Goal: Task Accomplishment & Management: Complete application form

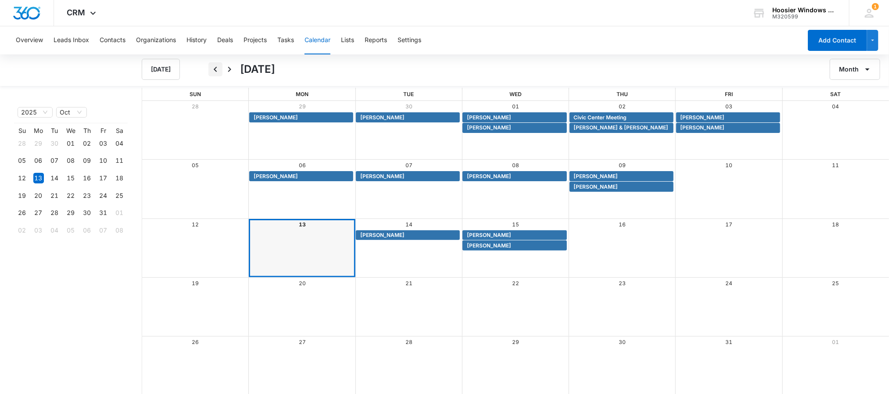
click at [211, 68] on icon "Back" at bounding box center [215, 69] width 11 height 11
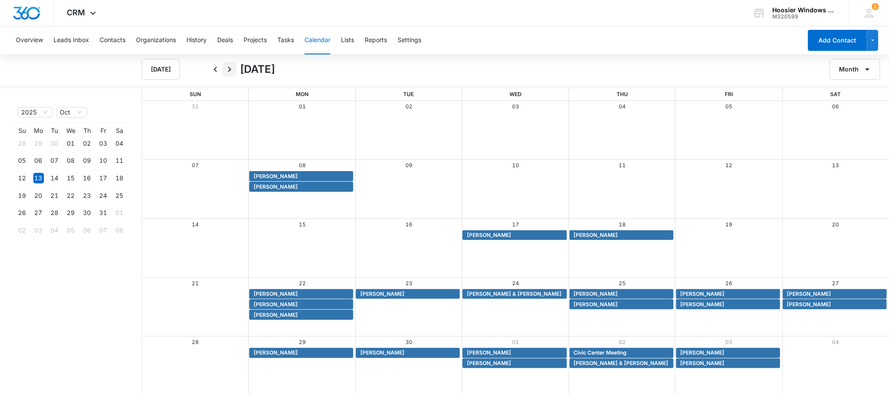
click at [222, 71] on button "Next" at bounding box center [229, 69] width 14 height 14
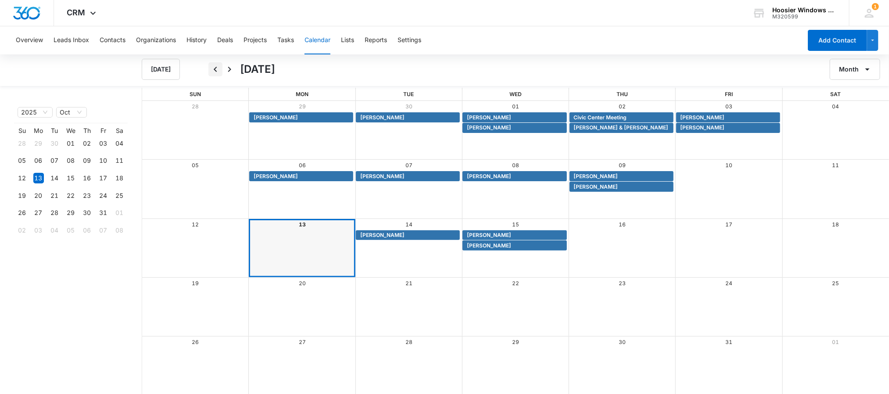
click at [219, 71] on icon "Back" at bounding box center [215, 69] width 11 height 11
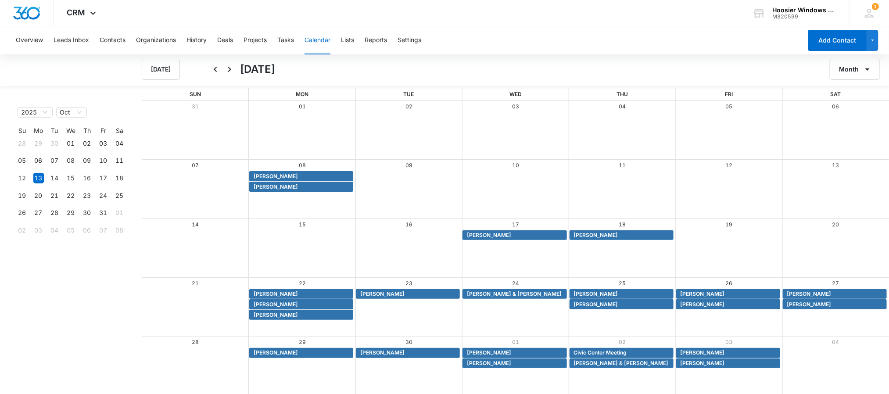
scroll to position [0, 0]
click at [233, 67] on icon "Next" at bounding box center [229, 69] width 11 height 11
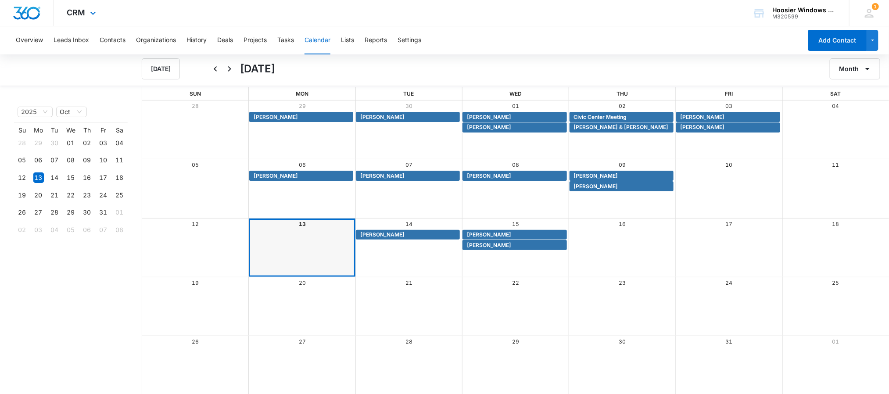
drag, startPoint x: 274, startPoint y: 12, endPoint x: 585, endPoint y: 5, distance: 311.2
click at [585, 5] on div "CRM Apps Reputation Websites Forms CRM Email Social POS Content Ads Intelligenc…" at bounding box center [444, 13] width 889 height 26
click at [212, 68] on icon "Back" at bounding box center [215, 69] width 11 height 11
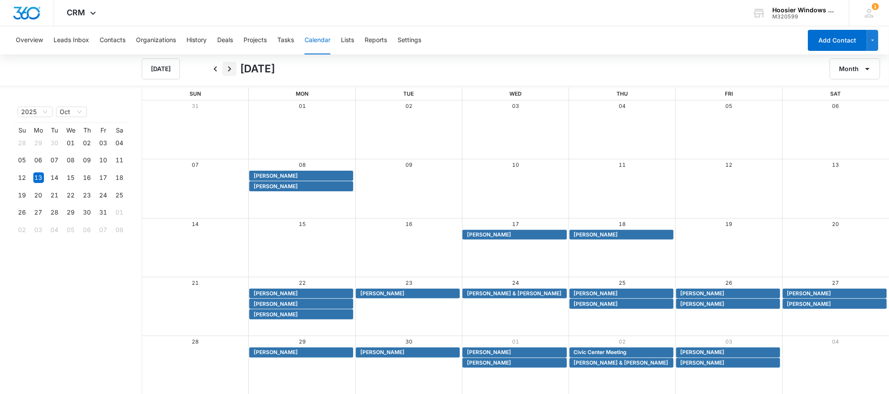
click at [228, 68] on icon "Next" at bounding box center [229, 69] width 11 height 11
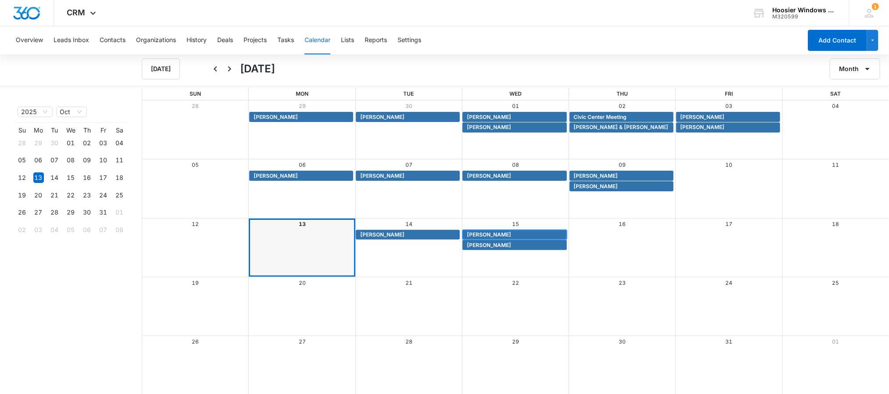
click at [505, 233] on span "[PERSON_NAME]" at bounding box center [515, 235] width 97 height 8
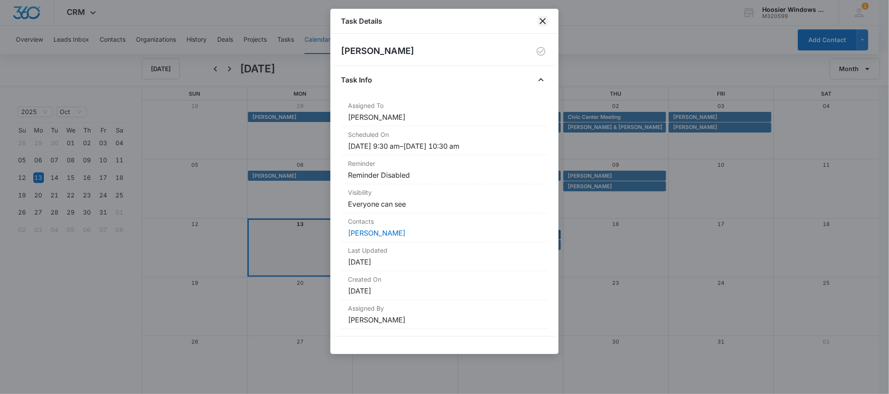
click at [545, 21] on icon "close" at bounding box center [542, 21] width 11 height 11
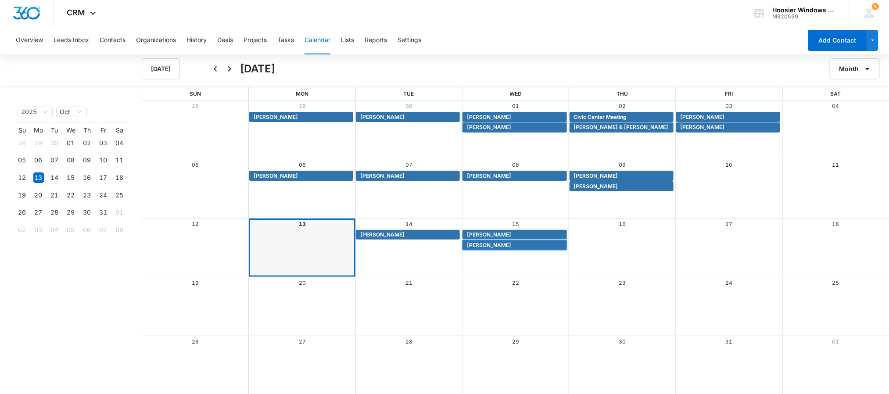
click at [478, 244] on span "[PERSON_NAME]" at bounding box center [489, 245] width 44 height 8
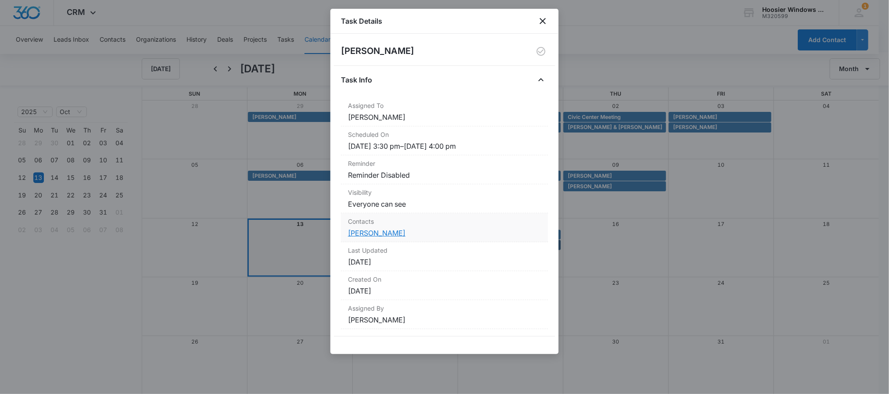
click at [362, 235] on link "[PERSON_NAME]" at bounding box center [376, 233] width 57 height 9
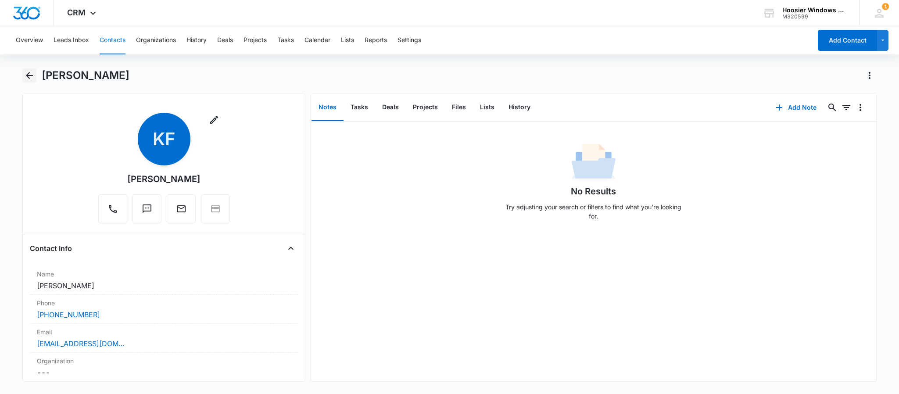
click at [29, 79] on icon "Back" at bounding box center [29, 75] width 11 height 11
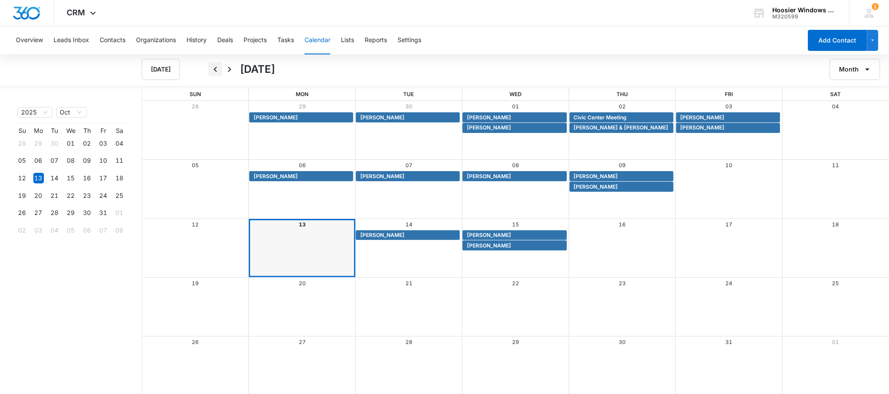
click at [214, 65] on icon "Back" at bounding box center [215, 69] width 11 height 11
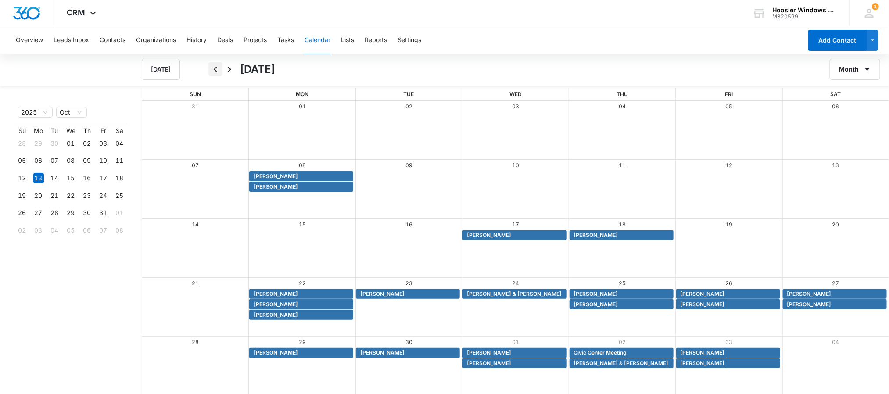
click at [215, 67] on icon "Back" at bounding box center [215, 69] width 11 height 11
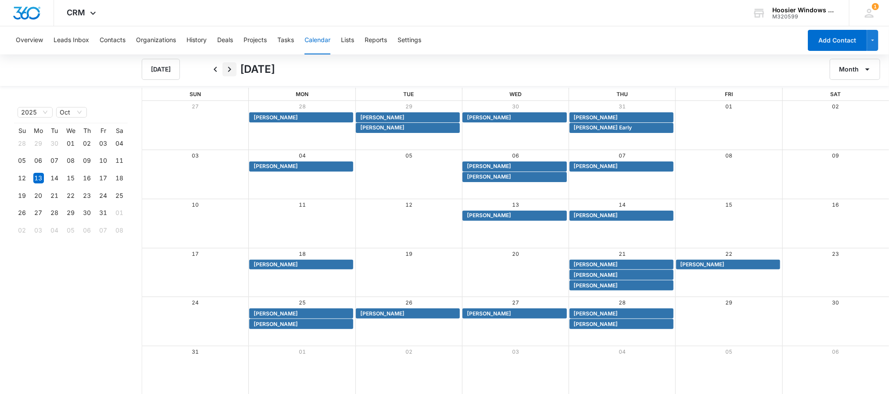
click at [228, 68] on icon "Next" at bounding box center [229, 69] width 11 height 11
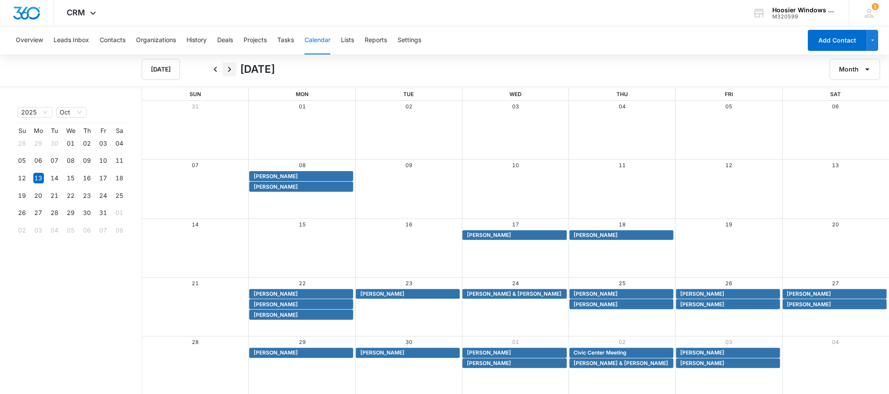
click at [229, 70] on icon "Next" at bounding box center [229, 69] width 11 height 11
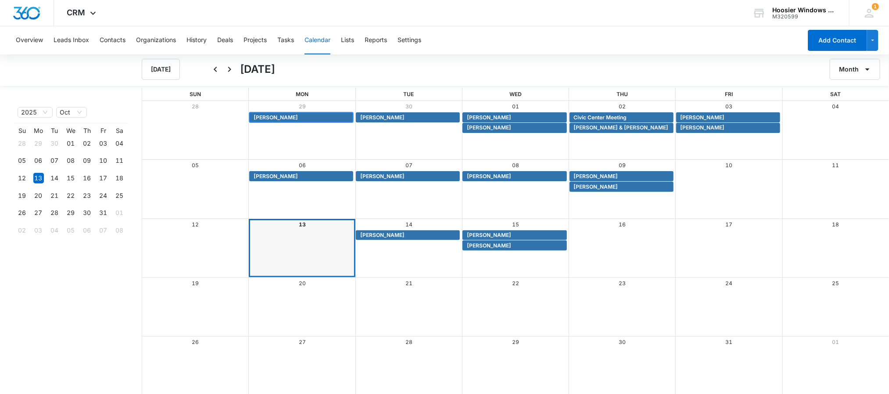
click at [286, 118] on span "[PERSON_NAME]" at bounding box center [276, 118] width 44 height 8
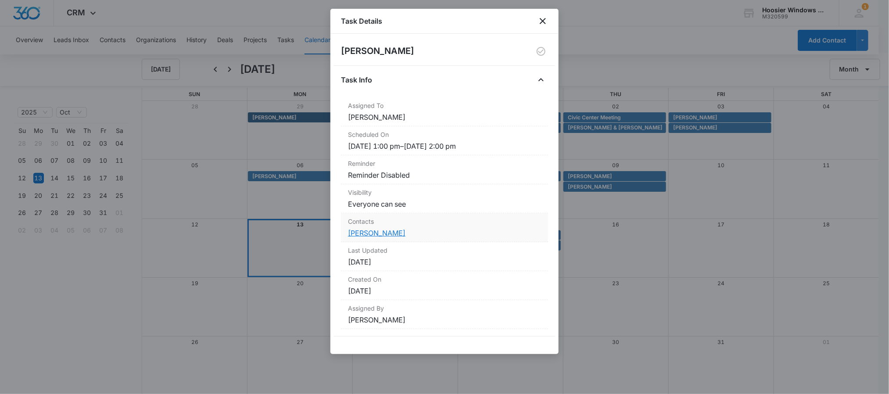
click at [366, 233] on link "[PERSON_NAME]" at bounding box center [376, 233] width 57 height 9
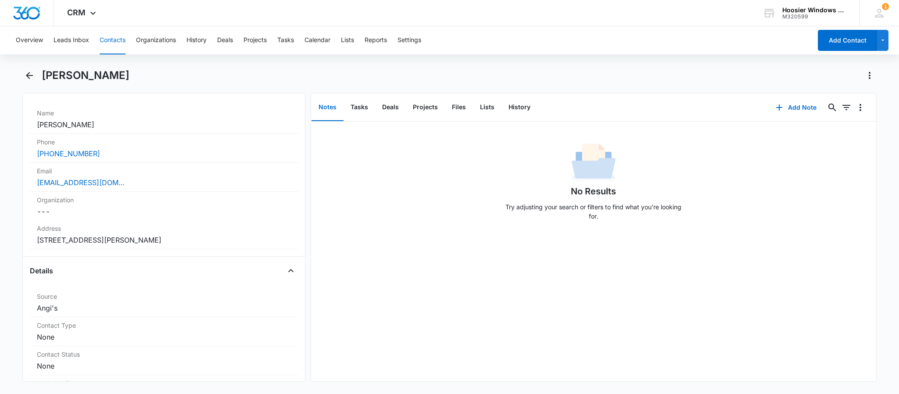
scroll to position [162, 0]
drag, startPoint x: 163, startPoint y: 238, endPoint x: 36, endPoint y: 241, distance: 127.3
click at [36, 241] on div "Address Cancel Save Changes [STREET_ADDRESS][PERSON_NAME]" at bounding box center [164, 233] width 268 height 29
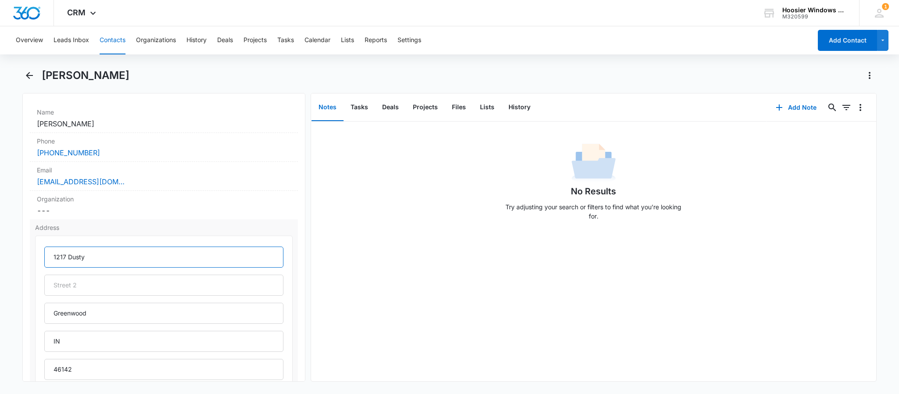
drag, startPoint x: 126, startPoint y: 252, endPoint x: 45, endPoint y: 257, distance: 81.3
click at [45, 257] on input "1217 Dusty" at bounding box center [163, 257] width 239 height 21
click at [313, 44] on button "Calendar" at bounding box center [318, 40] width 26 height 28
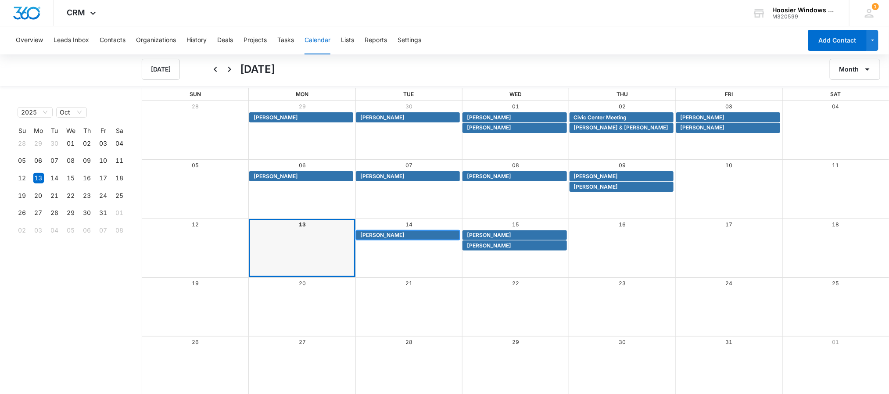
click at [413, 231] on span "[PERSON_NAME]" at bounding box center [408, 235] width 97 height 8
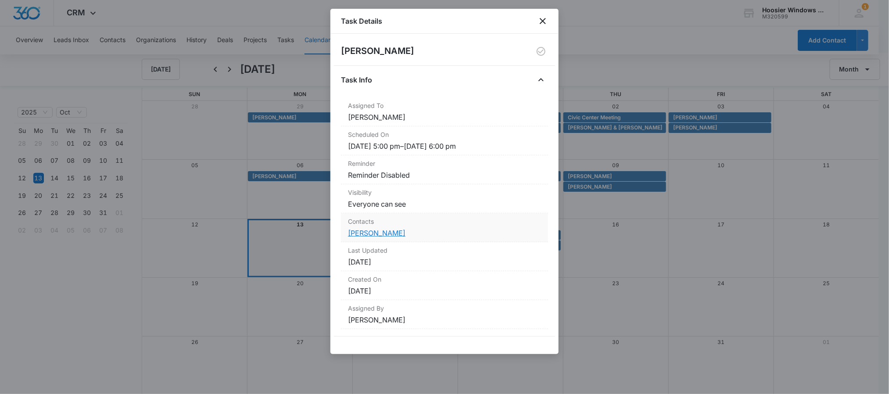
click at [365, 232] on link "[PERSON_NAME]" at bounding box center [376, 233] width 57 height 9
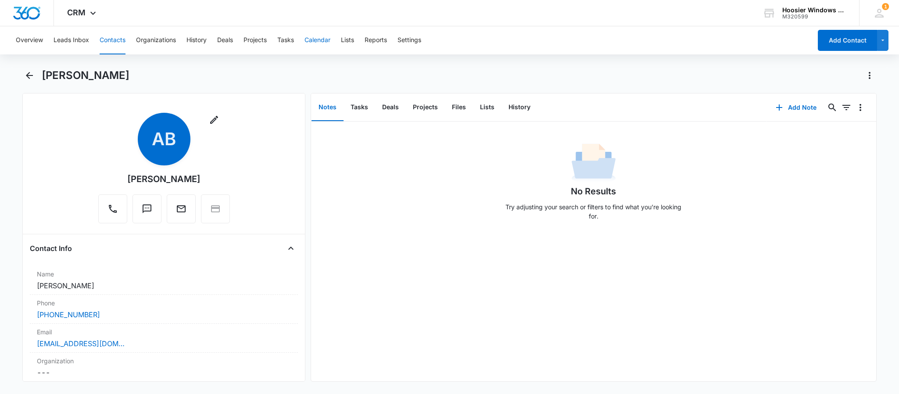
click at [320, 34] on button "Calendar" at bounding box center [318, 40] width 26 height 28
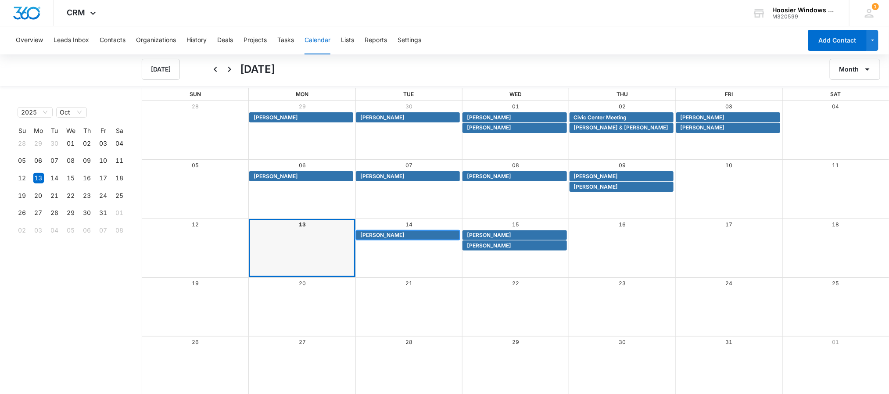
click at [406, 236] on span "[PERSON_NAME]" at bounding box center [408, 235] width 97 height 8
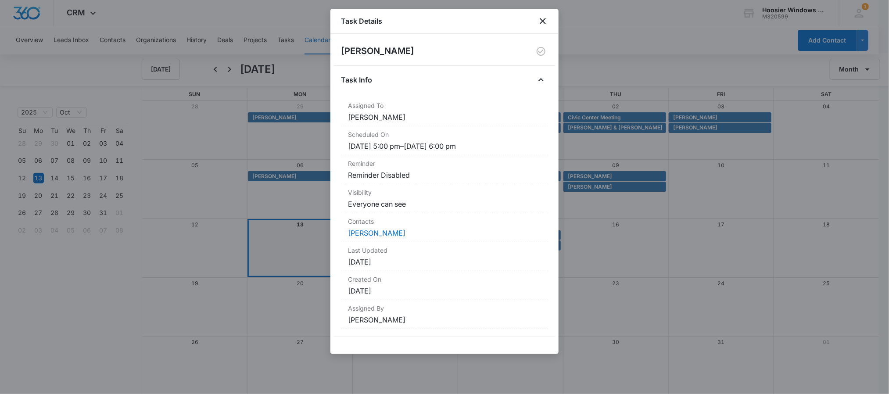
click at [545, 12] on div "Task Details" at bounding box center [444, 21] width 228 height 25
click at [546, 20] on icon "close" at bounding box center [542, 21] width 11 height 11
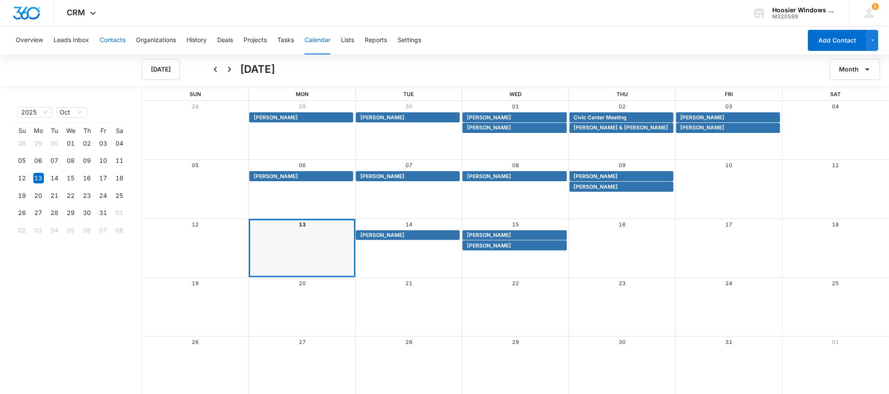
click at [115, 41] on button "Contacts" at bounding box center [113, 40] width 26 height 28
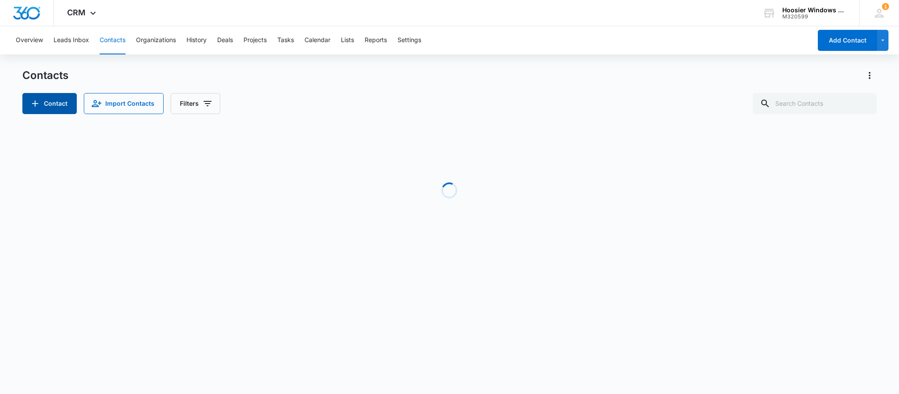
click at [57, 107] on button "Contact" at bounding box center [49, 103] width 54 height 21
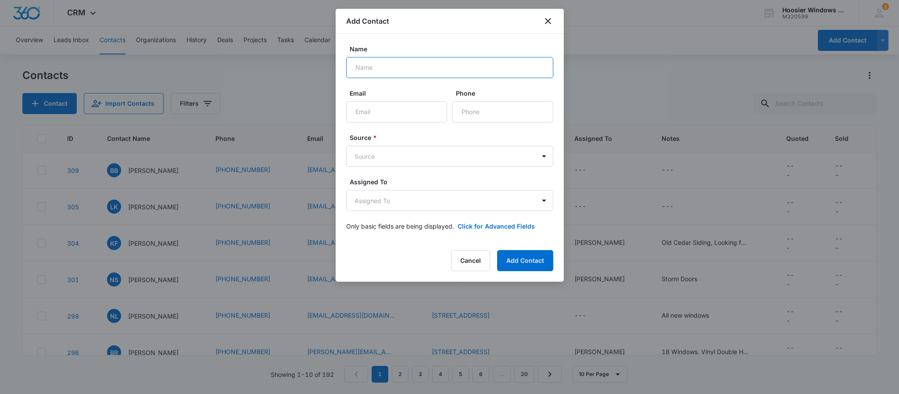
click at [411, 69] on input "Name" at bounding box center [449, 67] width 207 height 21
type input "[PERSON_NAME]"
click at [377, 111] on input "Email" at bounding box center [396, 111] width 101 height 21
type input "[EMAIL_ADDRESS][DOMAIN_NAME]"
click at [470, 116] on input "Phone" at bounding box center [502, 111] width 101 height 21
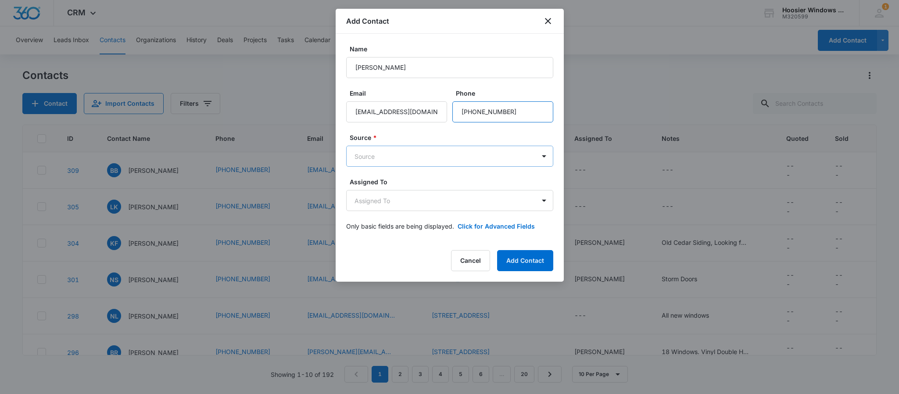
type input "[PHONE_NUMBER]"
click at [425, 154] on body "CRM Apps Reputation Websites Forms CRM Email Social POS Content Ads Intelligenc…" at bounding box center [449, 197] width 899 height 394
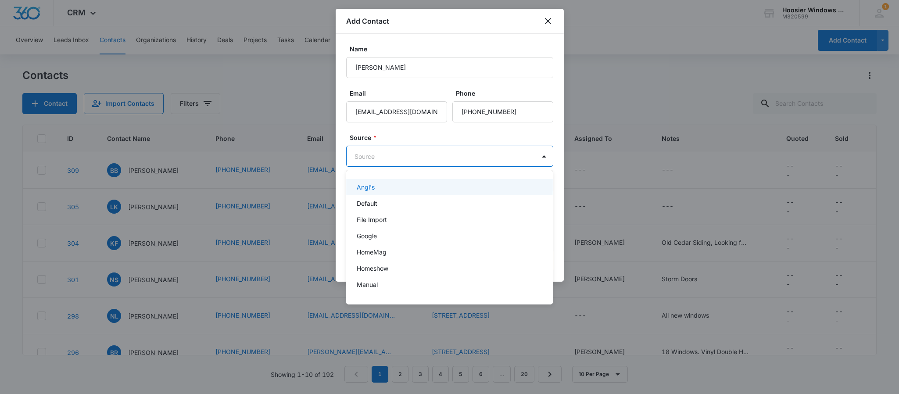
click at [381, 186] on div "Angi's" at bounding box center [449, 187] width 184 height 9
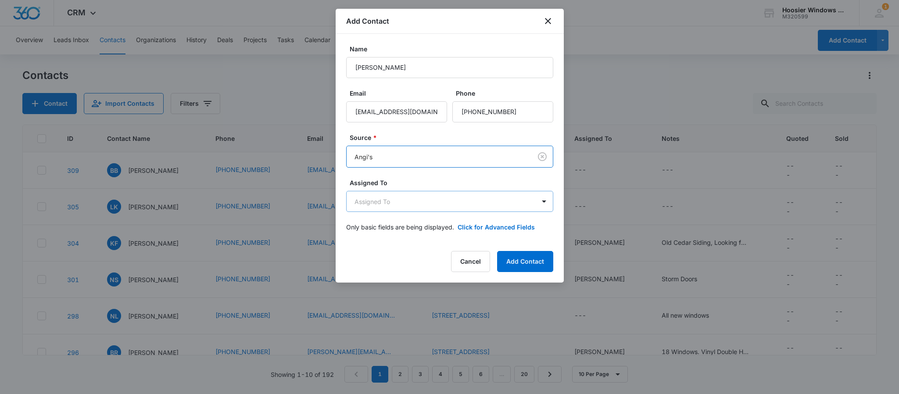
click at [403, 204] on body "CRM Apps Reputation Websites Forms CRM Email Social POS Content Ads Intelligenc…" at bounding box center [449, 197] width 899 height 394
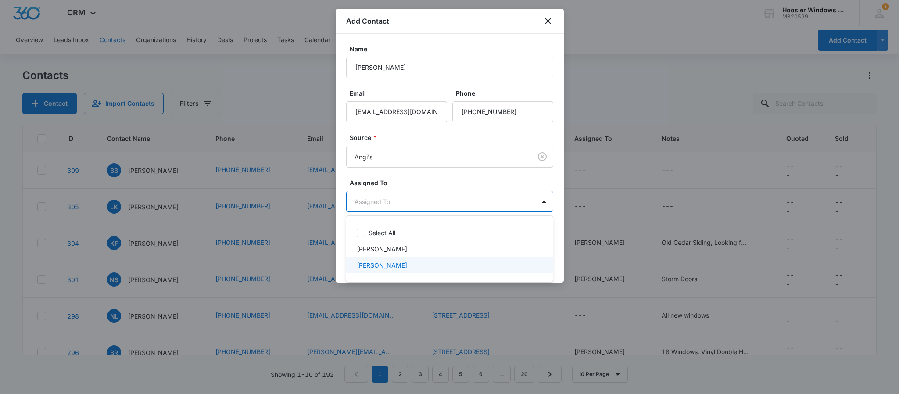
click at [374, 264] on p "[PERSON_NAME]" at bounding box center [382, 265] width 50 height 9
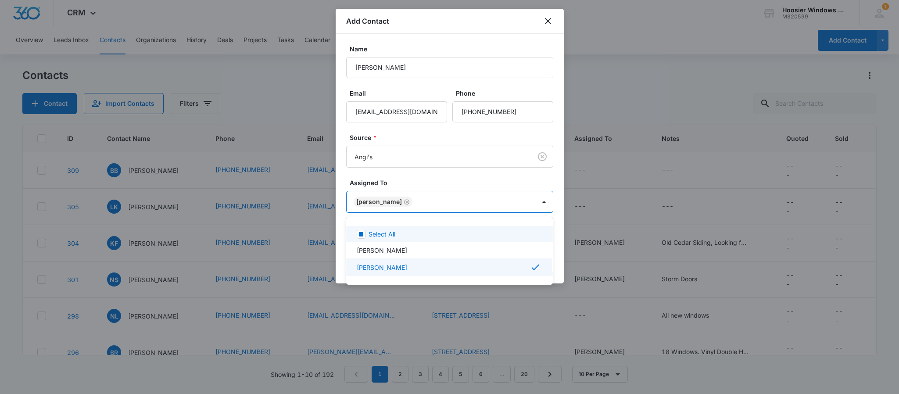
click at [407, 185] on div at bounding box center [449, 197] width 899 height 394
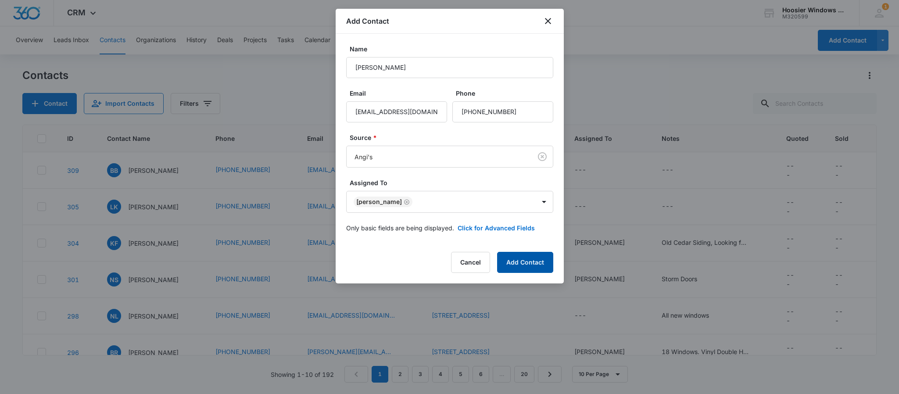
click at [520, 261] on button "Add Contact" at bounding box center [525, 262] width 56 height 21
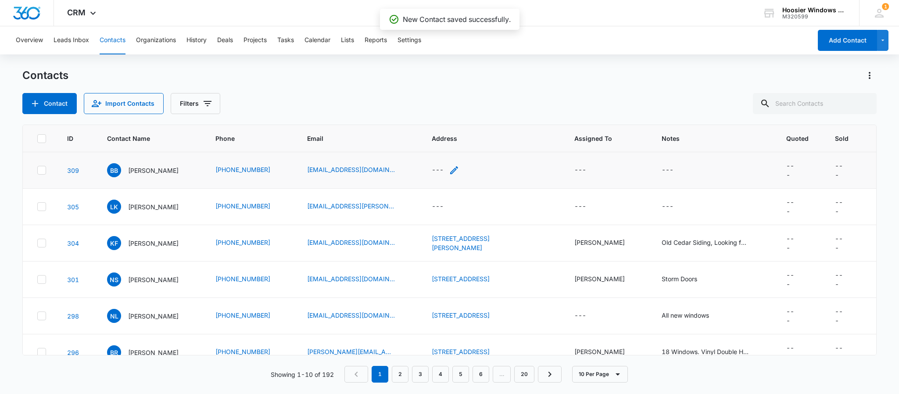
click at [444, 167] on div "---" at bounding box center [438, 170] width 12 height 11
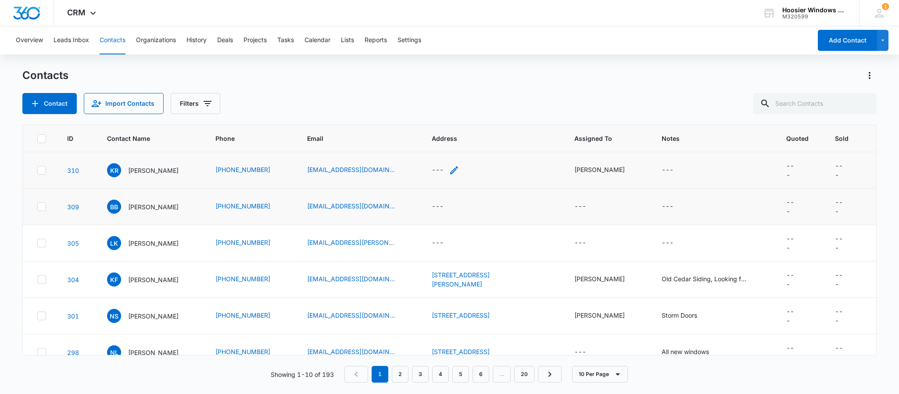
click at [444, 170] on div "---" at bounding box center [438, 170] width 12 height 11
click at [536, 94] on input "text" at bounding box center [545, 89] width 111 height 21
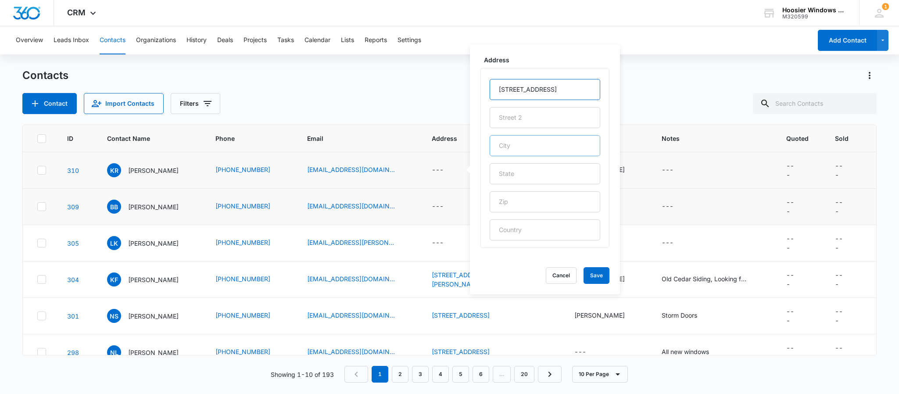
type input "[STREET_ADDRESS]"
click at [530, 149] on input "text" at bounding box center [545, 145] width 111 height 21
type input "Westfield"
click at [513, 177] on input "text" at bounding box center [545, 173] width 111 height 21
type input "IN"
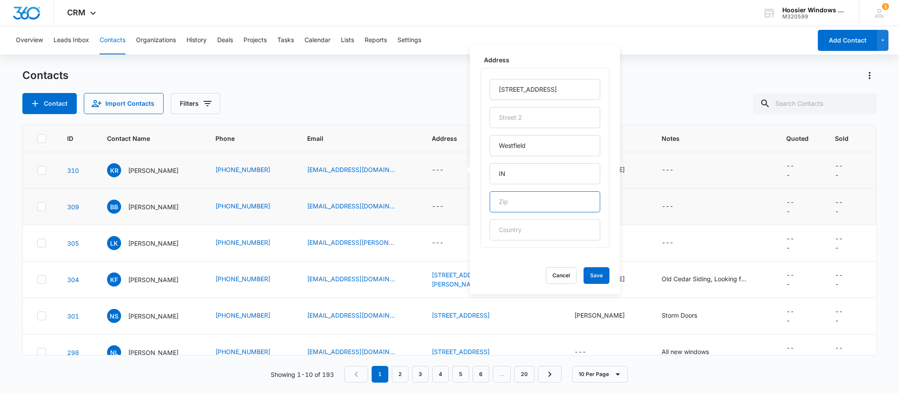
click at [513, 195] on input "text" at bounding box center [545, 201] width 111 height 21
type input "46074"
click at [591, 278] on button "Save" at bounding box center [597, 275] width 26 height 17
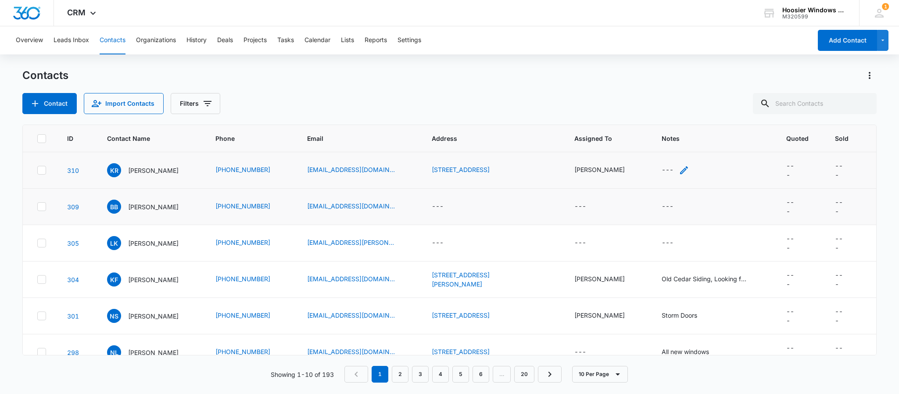
click at [662, 172] on div "---" at bounding box center [668, 170] width 12 height 11
click at [661, 112] on textarea "Notes" at bounding box center [673, 100] width 104 height 50
type textarea "G"
type textarea "Lots of Windows."
click at [699, 141] on button "Save" at bounding box center [712, 142] width 26 height 17
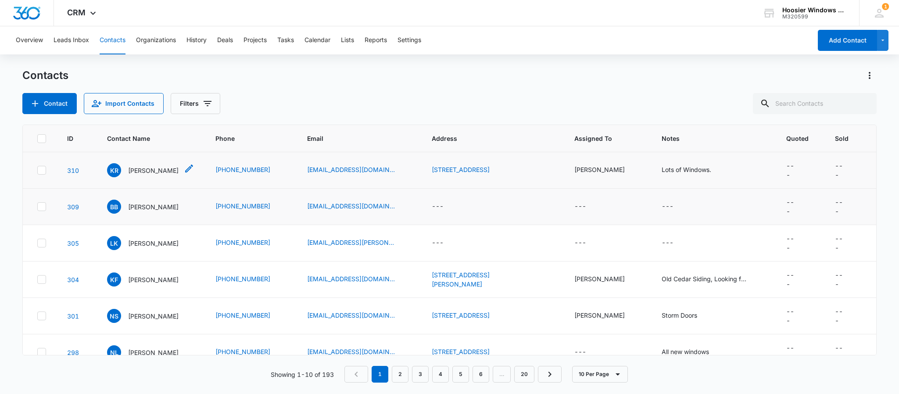
click at [173, 170] on p "[PERSON_NAME]" at bounding box center [153, 170] width 50 height 9
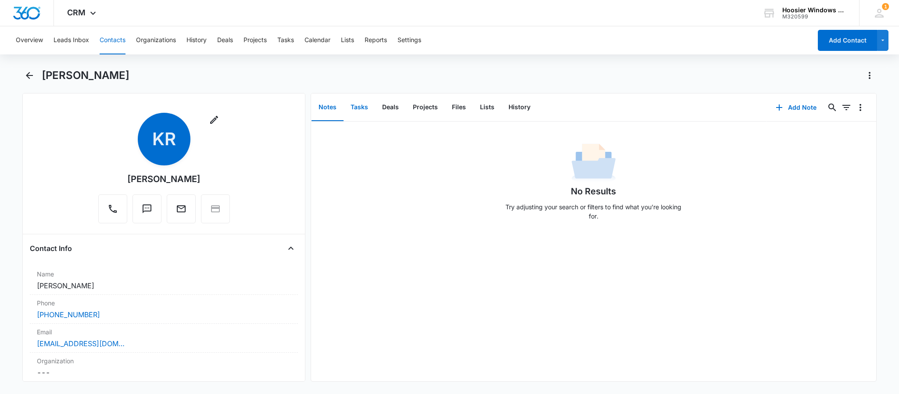
click at [357, 103] on button "Tasks" at bounding box center [360, 107] width 32 height 27
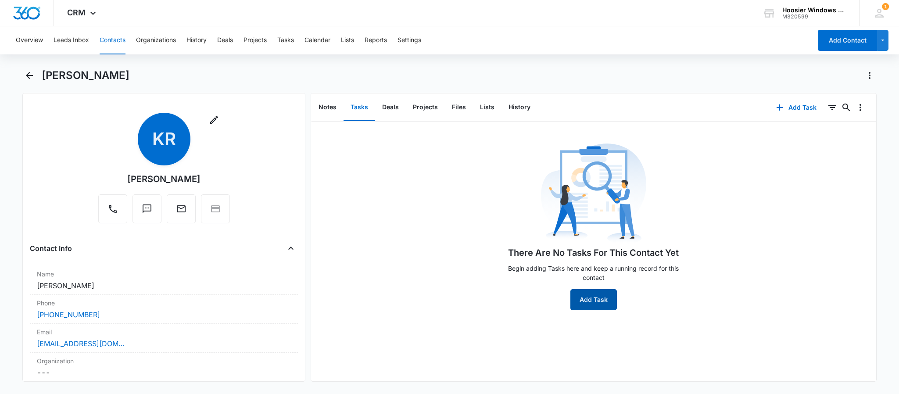
click at [592, 300] on button "Add Task" at bounding box center [593, 299] width 47 height 21
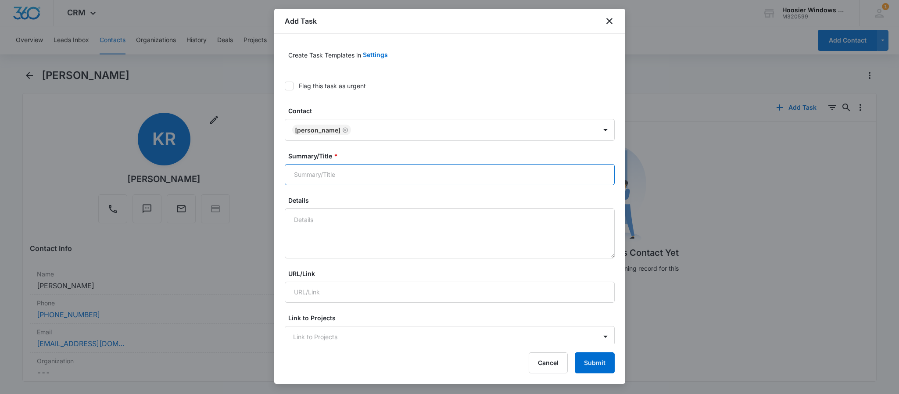
click at [357, 172] on input "Summary/Title *" at bounding box center [450, 174] width 330 height 21
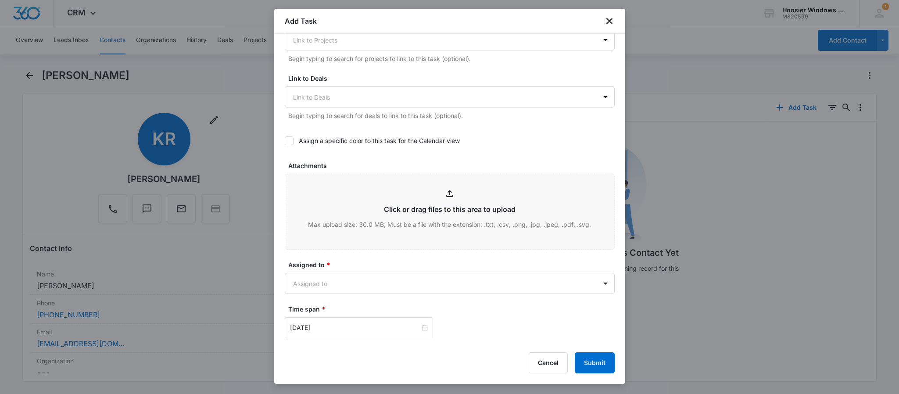
scroll to position [448, 0]
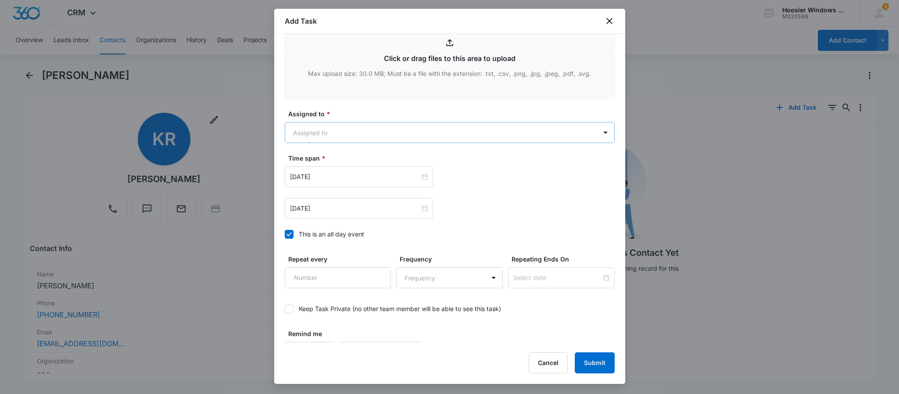
type input "[PERSON_NAME]"
click at [332, 133] on body "CRM Apps Reputation Websites Forms CRM Email Social POS Content Ads Intelligenc…" at bounding box center [449, 197] width 899 height 394
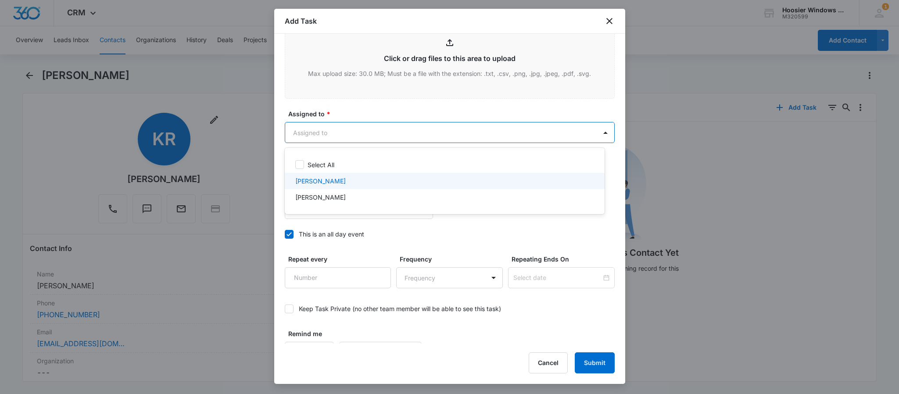
click at [319, 182] on p "[PERSON_NAME]" at bounding box center [320, 180] width 50 height 9
click at [342, 108] on div at bounding box center [449, 197] width 899 height 394
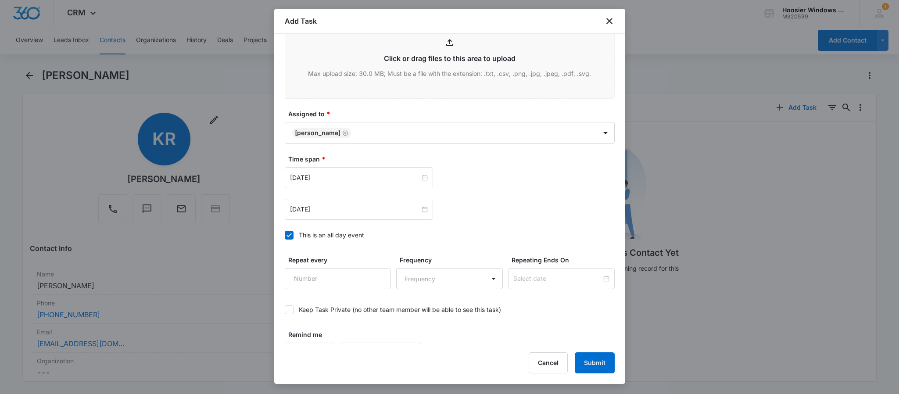
click at [288, 235] on icon at bounding box center [289, 235] width 8 height 8
click at [285, 235] on input "This is an all day event" at bounding box center [285, 235] width 0 height 0
click at [373, 179] on input "[DATE]" at bounding box center [355, 178] width 130 height 10
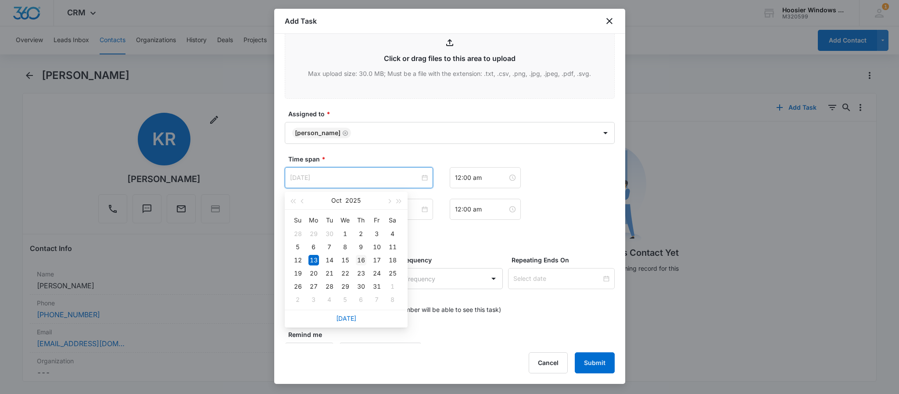
type input "[DATE]"
click at [367, 258] on td "16" at bounding box center [361, 260] width 16 height 13
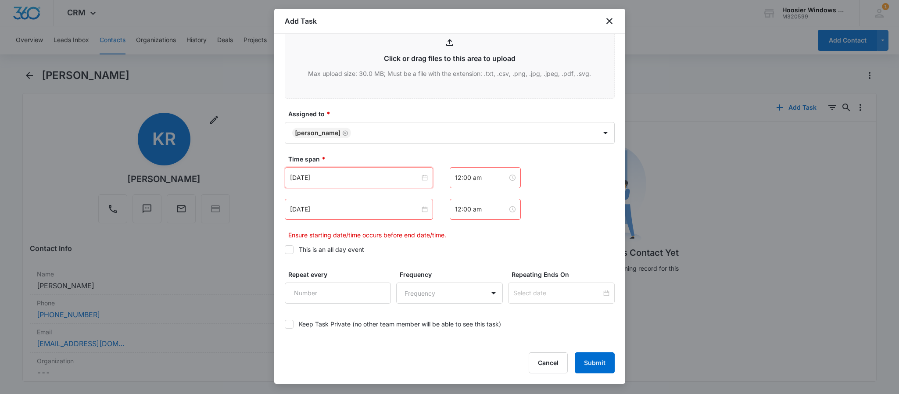
click at [368, 217] on div "[DATE]" at bounding box center [359, 209] width 148 height 21
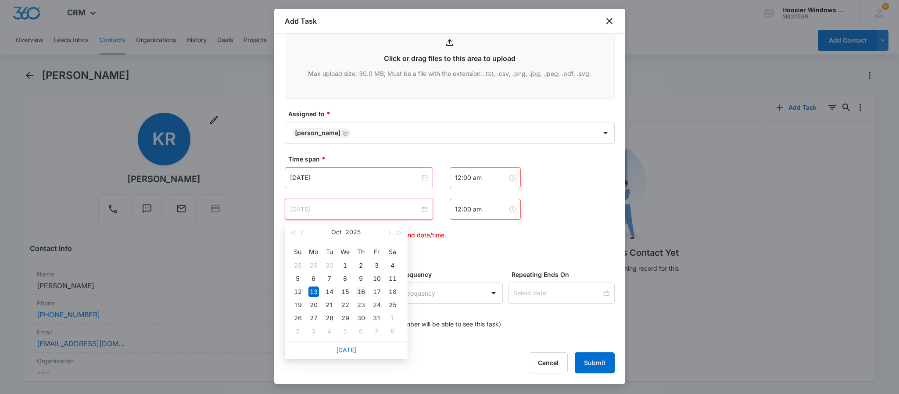
type input "[DATE]"
click at [358, 292] on div "16" at bounding box center [361, 292] width 11 height 11
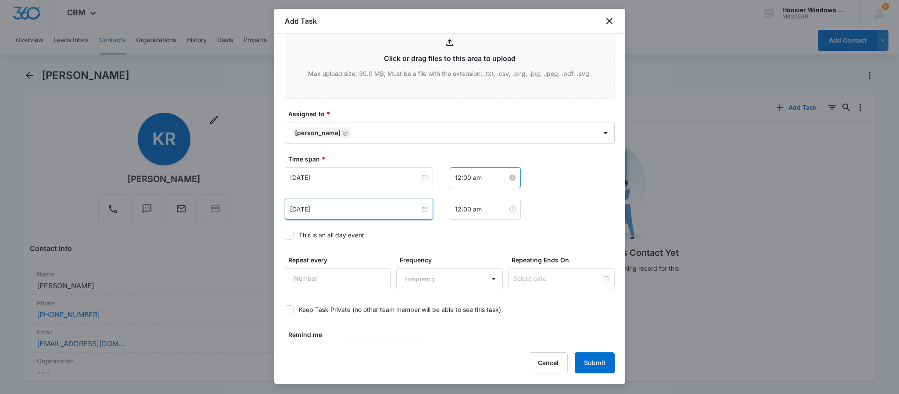
click at [480, 180] on input "12:00 am" at bounding box center [481, 178] width 53 height 10
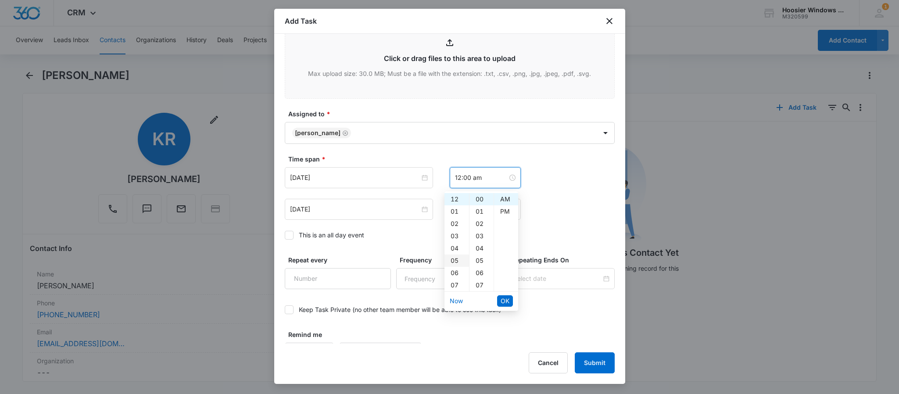
click at [455, 262] on div "05" at bounding box center [456, 260] width 25 height 12
click at [482, 268] on div "30" at bounding box center [481, 270] width 24 height 12
click at [502, 211] on div "PM" at bounding box center [506, 211] width 24 height 12
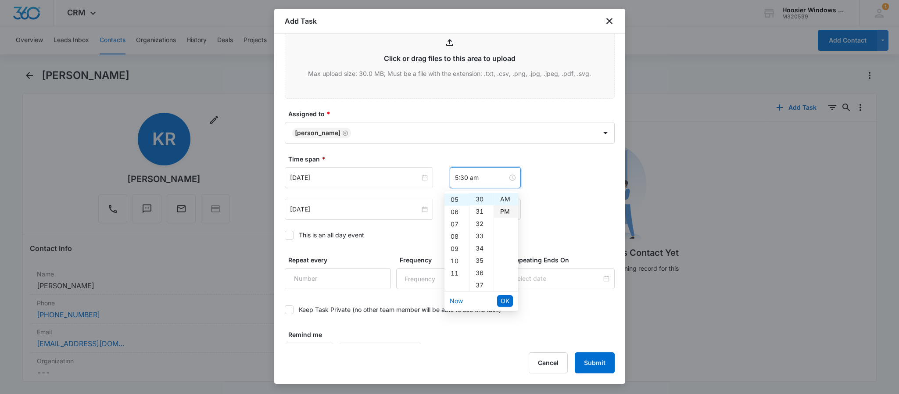
type input "5:30 pm"
click at [506, 299] on span "OK" at bounding box center [505, 301] width 9 height 10
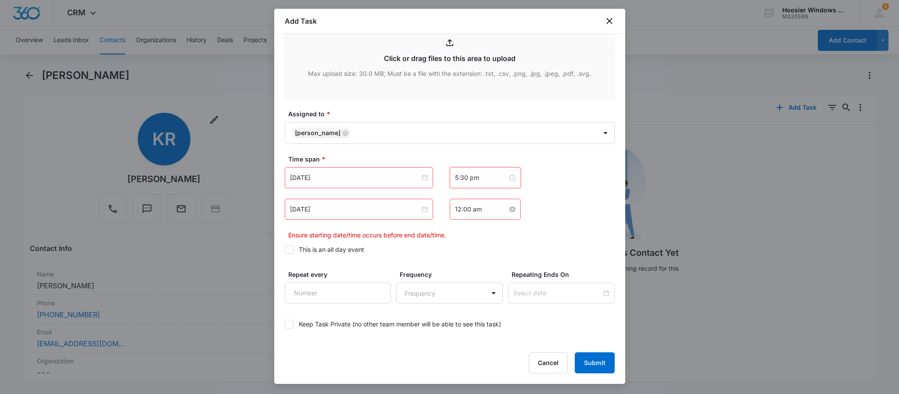
click at [464, 210] on input "12:00 am" at bounding box center [481, 209] width 53 height 10
click at [454, 304] on div "06" at bounding box center [456, 304] width 25 height 12
click at [505, 240] on div "PM" at bounding box center [506, 243] width 24 height 12
type input "6:00 pm"
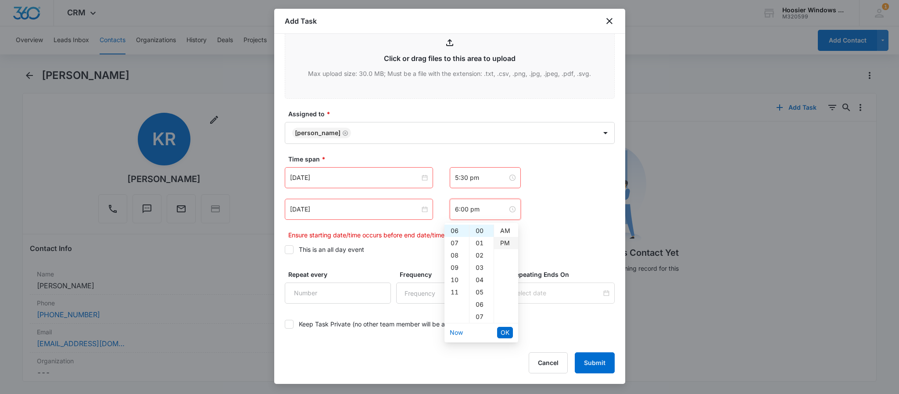
scroll to position [12, 0]
click at [498, 333] on button "OK" at bounding box center [505, 332] width 16 height 11
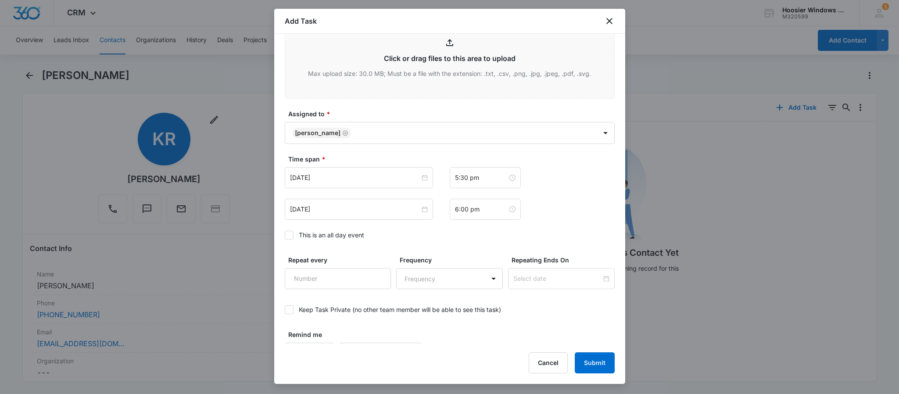
click at [573, 237] on label "This is an all day event" at bounding box center [450, 234] width 330 height 9
click at [285, 235] on input "This is an all day event" at bounding box center [285, 235] width 0 height 0
click at [294, 237] on label "This is an all day event" at bounding box center [450, 234] width 330 height 9
click at [285, 235] on input "This is an all day event" at bounding box center [285, 235] width 0 height 0
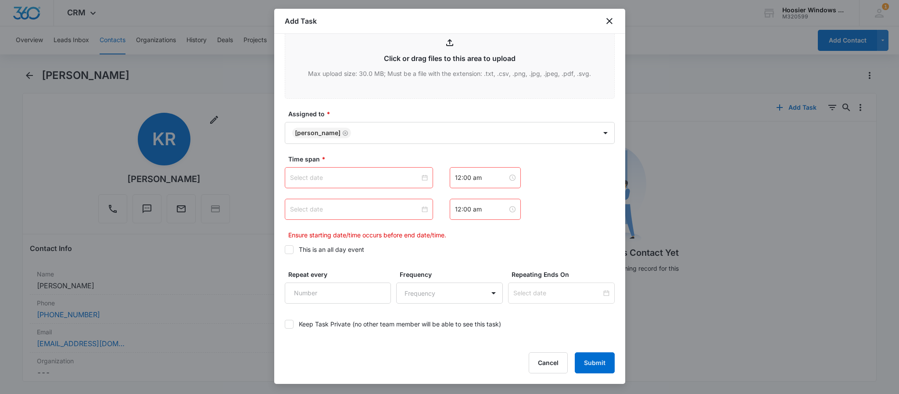
click at [419, 179] on div at bounding box center [359, 178] width 138 height 10
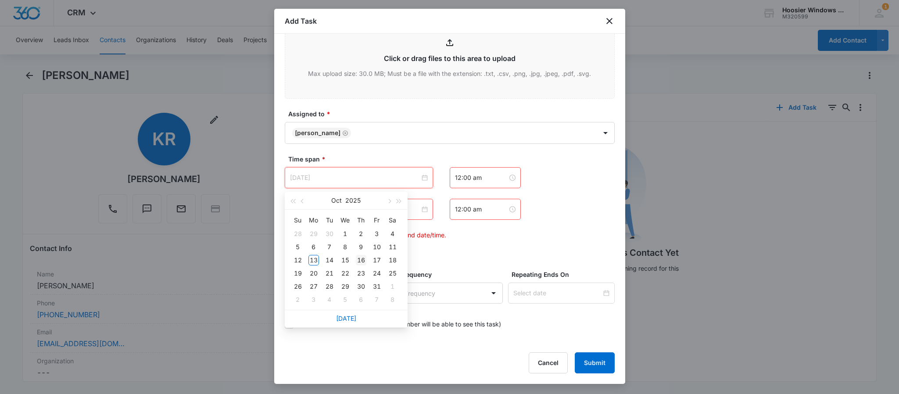
type input "[DATE]"
click at [361, 259] on div "16" at bounding box center [361, 260] width 11 height 11
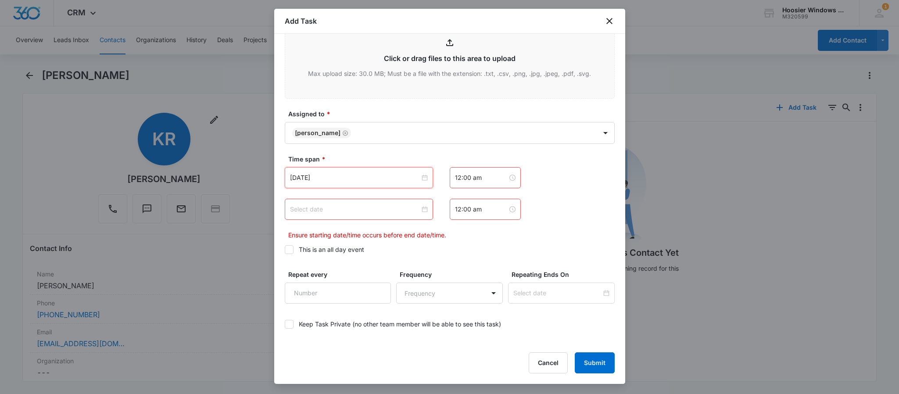
click at [391, 220] on div at bounding box center [359, 209] width 148 height 21
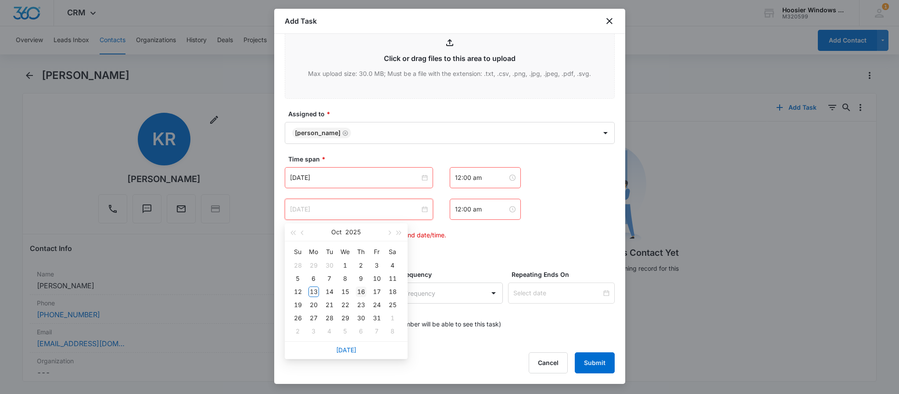
type input "[DATE]"
click at [361, 289] on div "16" at bounding box center [361, 292] width 11 height 11
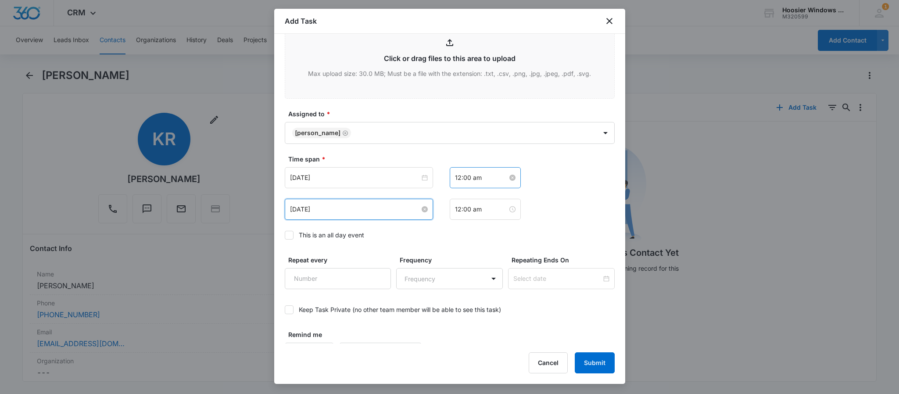
click at [473, 176] on input "12:00 am" at bounding box center [481, 178] width 53 height 10
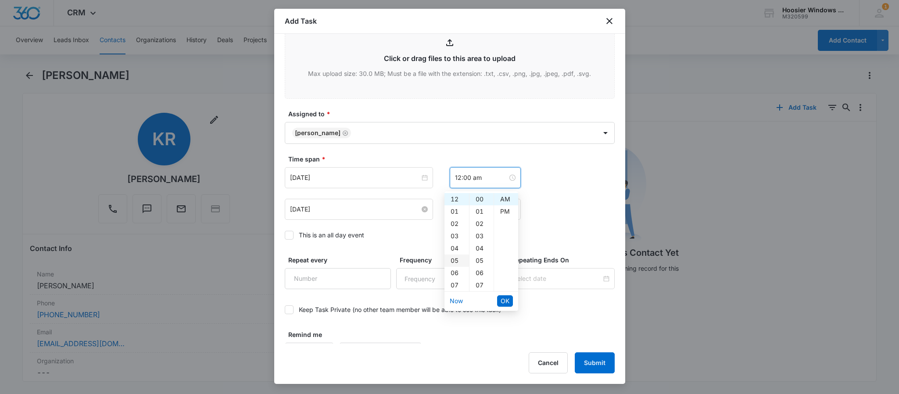
click at [452, 258] on div "05" at bounding box center [456, 260] width 25 height 12
click at [480, 208] on div "30" at bounding box center [481, 210] width 24 height 12
click at [503, 208] on div "PM" at bounding box center [506, 211] width 24 height 12
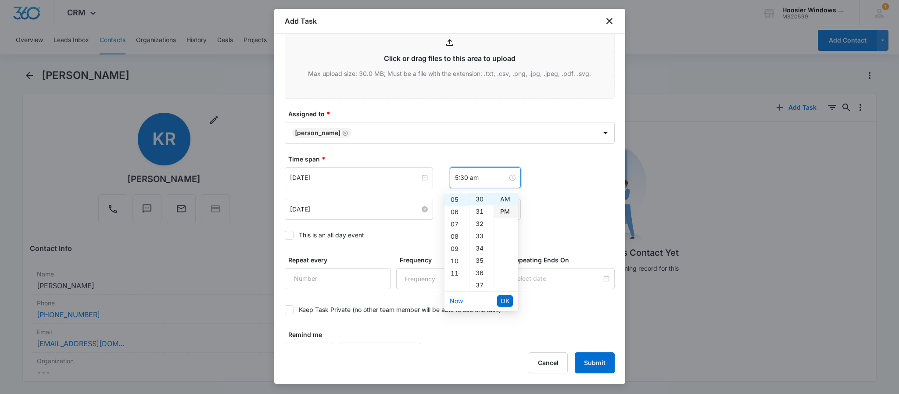
type input "5:30 pm"
click at [505, 297] on span "OK" at bounding box center [505, 301] width 9 height 10
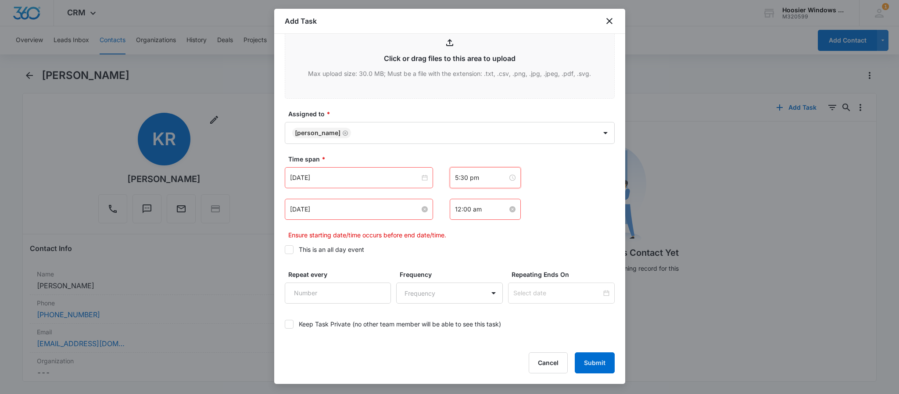
click at [489, 208] on input "12:00 am" at bounding box center [481, 209] width 53 height 10
click at [456, 302] on div "06" at bounding box center [456, 304] width 25 height 12
click at [500, 243] on div "PM" at bounding box center [506, 243] width 24 height 12
type input "6:00 pm"
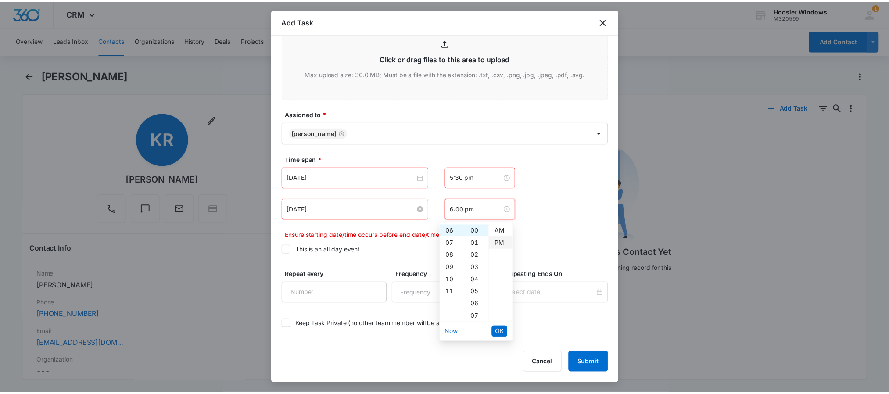
scroll to position [12, 0]
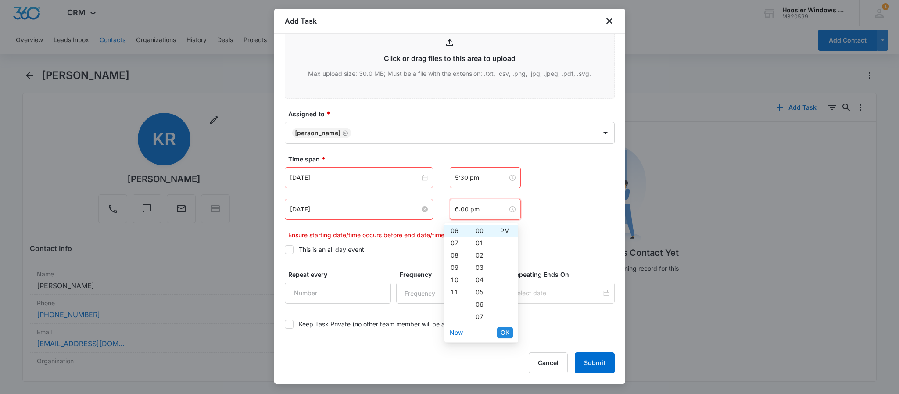
click at [505, 330] on span "OK" at bounding box center [505, 333] width 9 height 10
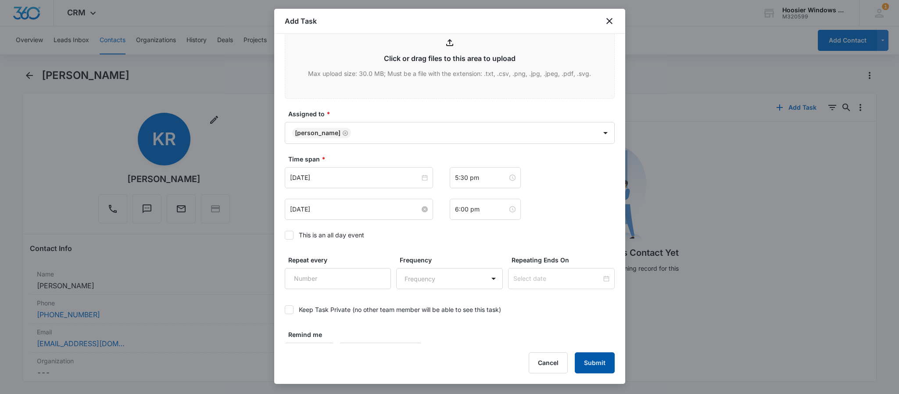
click at [598, 369] on button "Submit" at bounding box center [595, 362] width 40 height 21
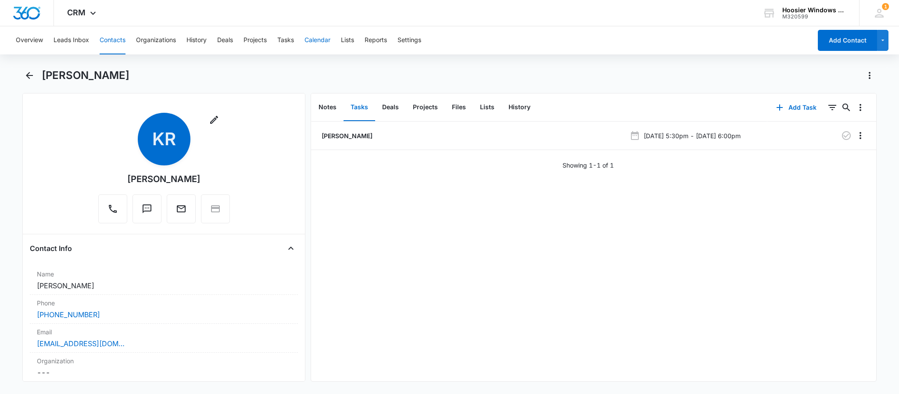
click at [323, 42] on button "Calendar" at bounding box center [318, 40] width 26 height 28
